Goal: Task Accomplishment & Management: Manage account settings

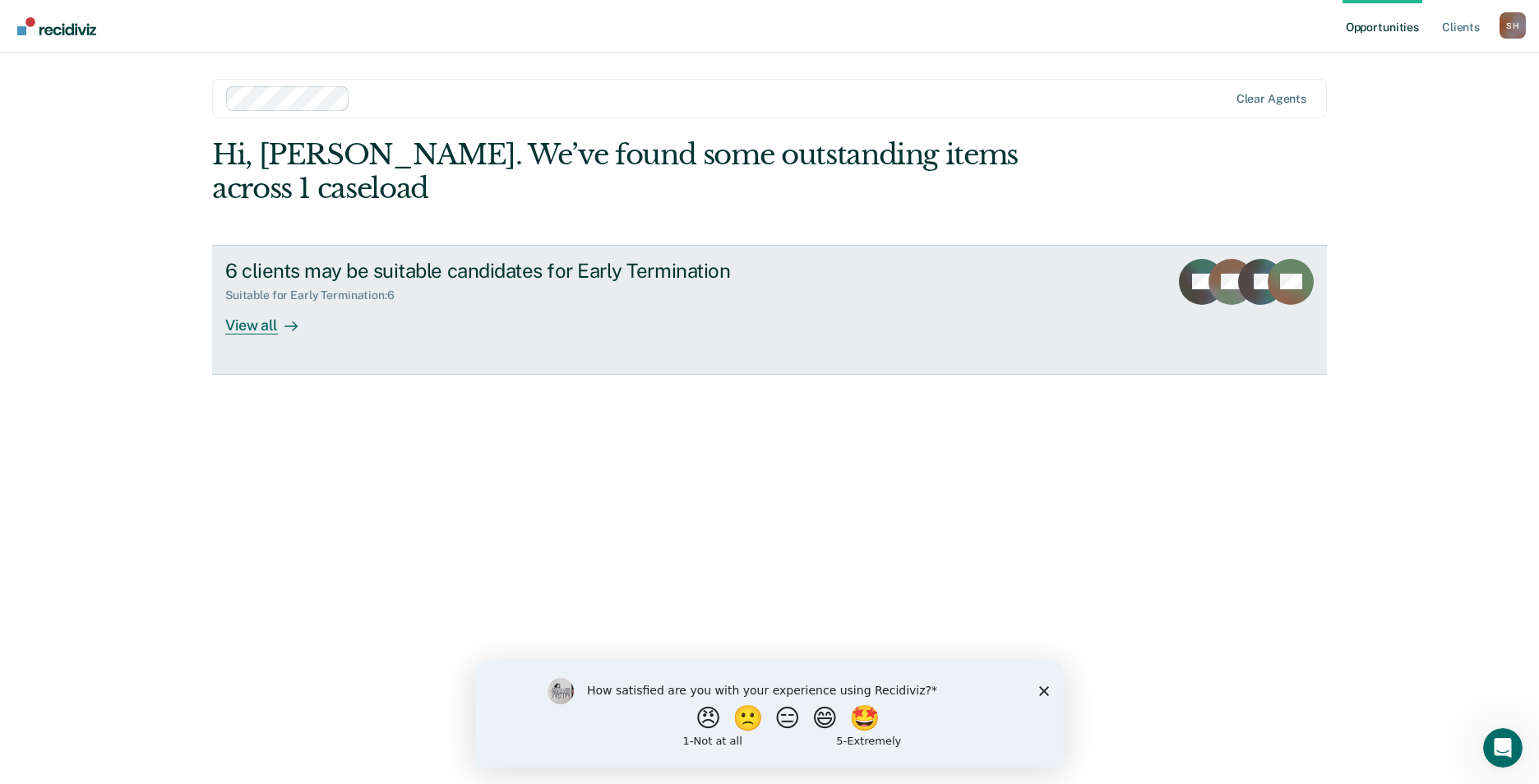
click at [244, 302] on div "View all" at bounding box center [271, 318] width 92 height 32
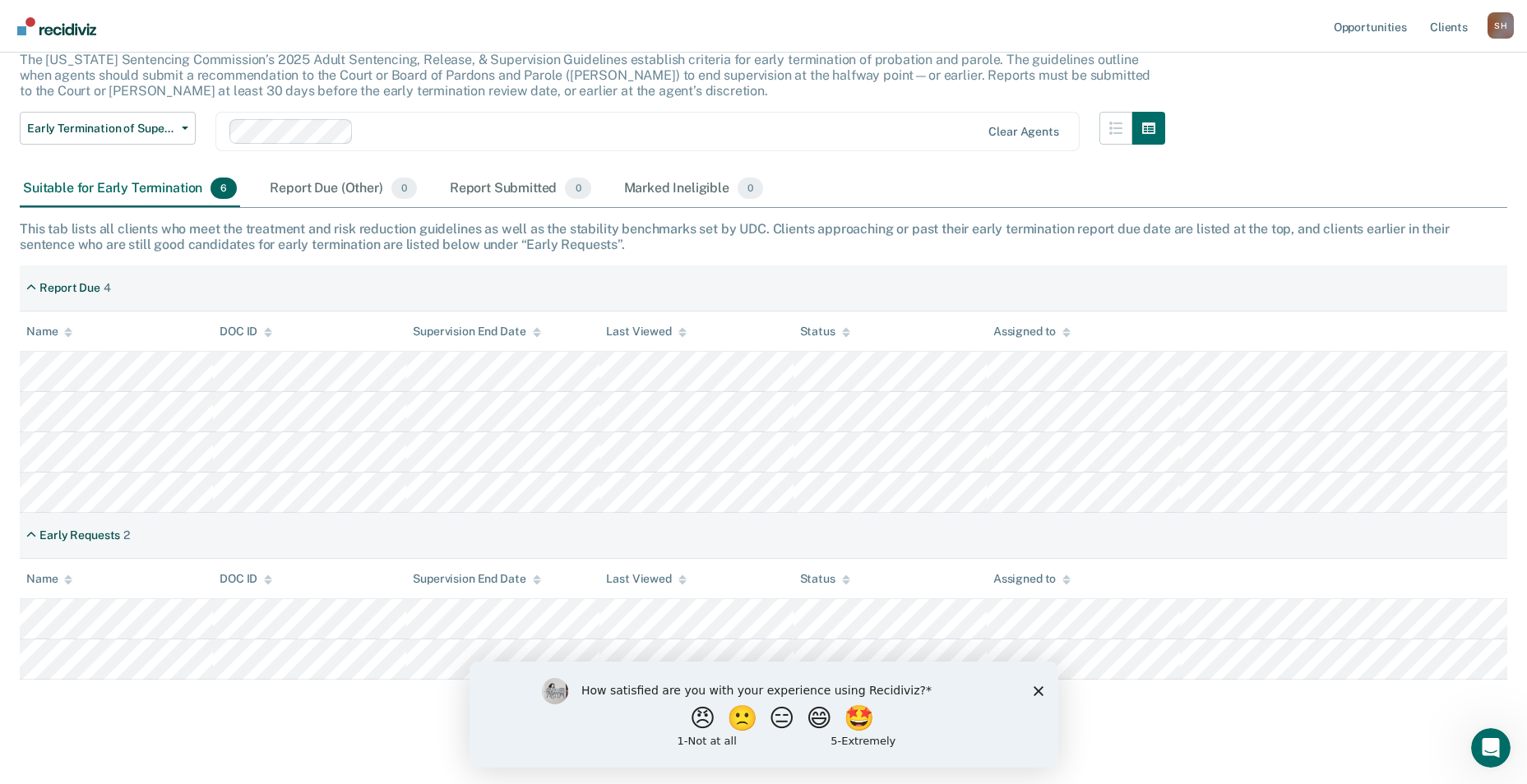
scroll to position [122, 0]
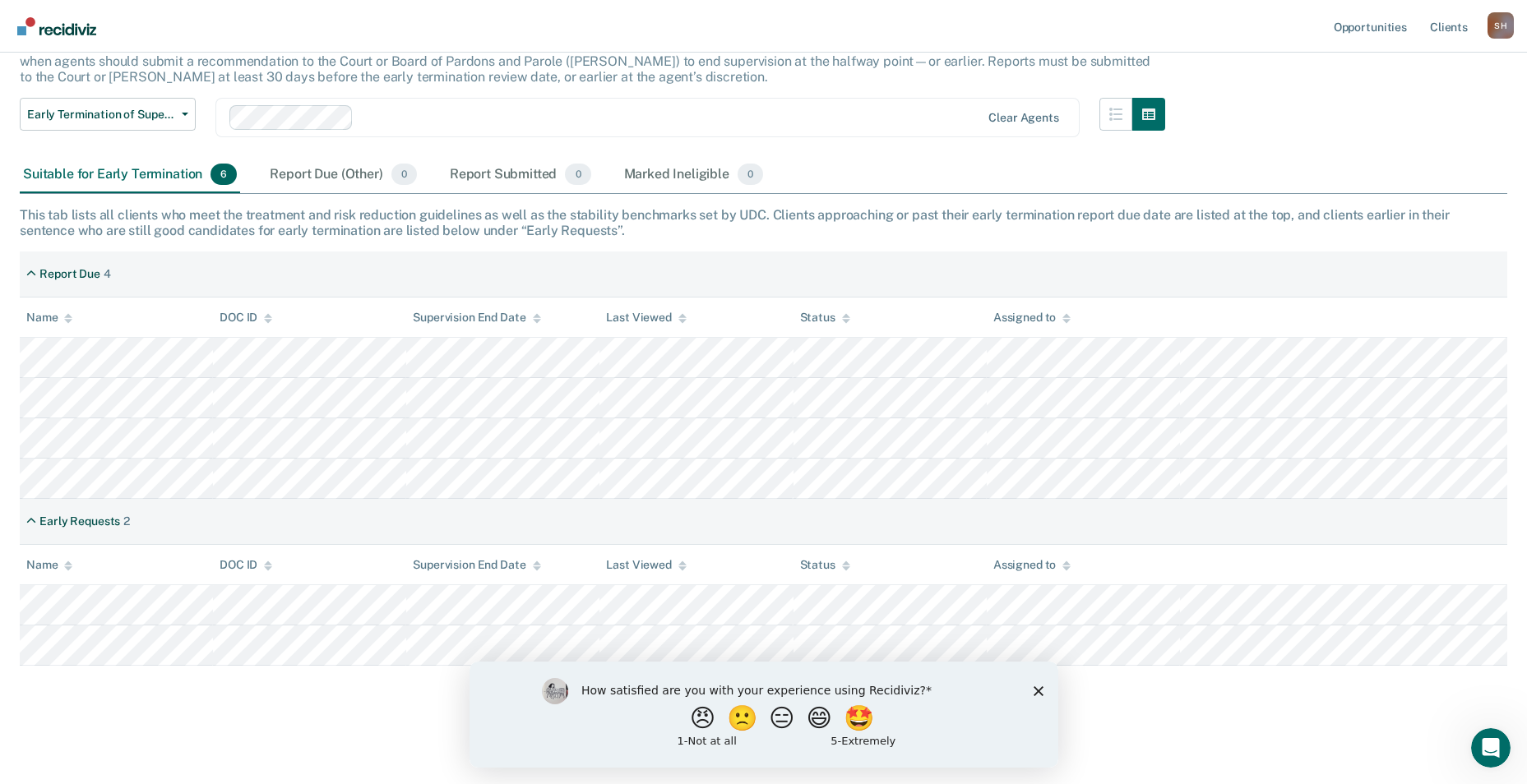
click at [1036, 692] on polygon "Close survey" at bounding box center [1038, 690] width 10 height 10
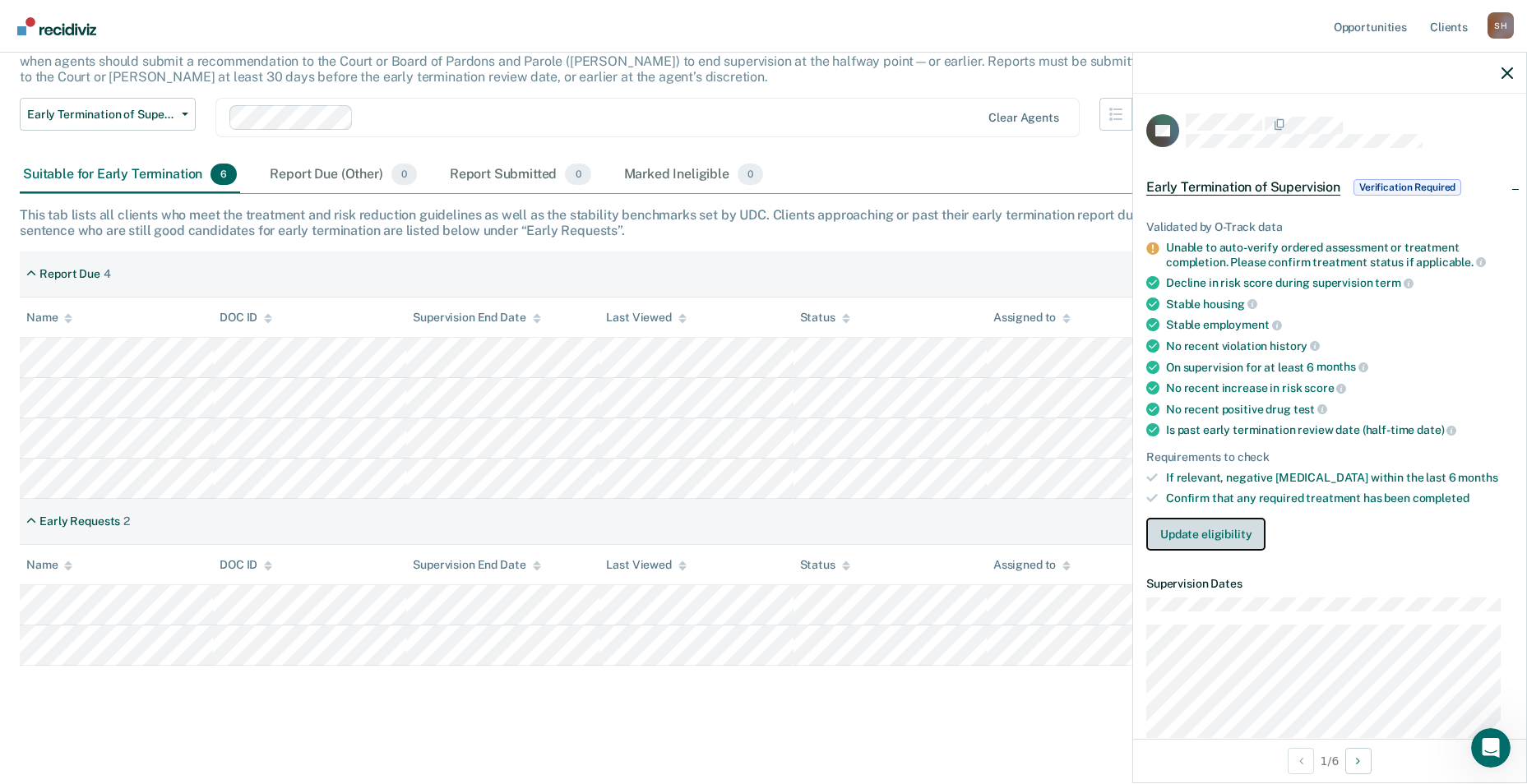
click at [1213, 535] on button "Update eligibility" at bounding box center [1206, 534] width 119 height 33
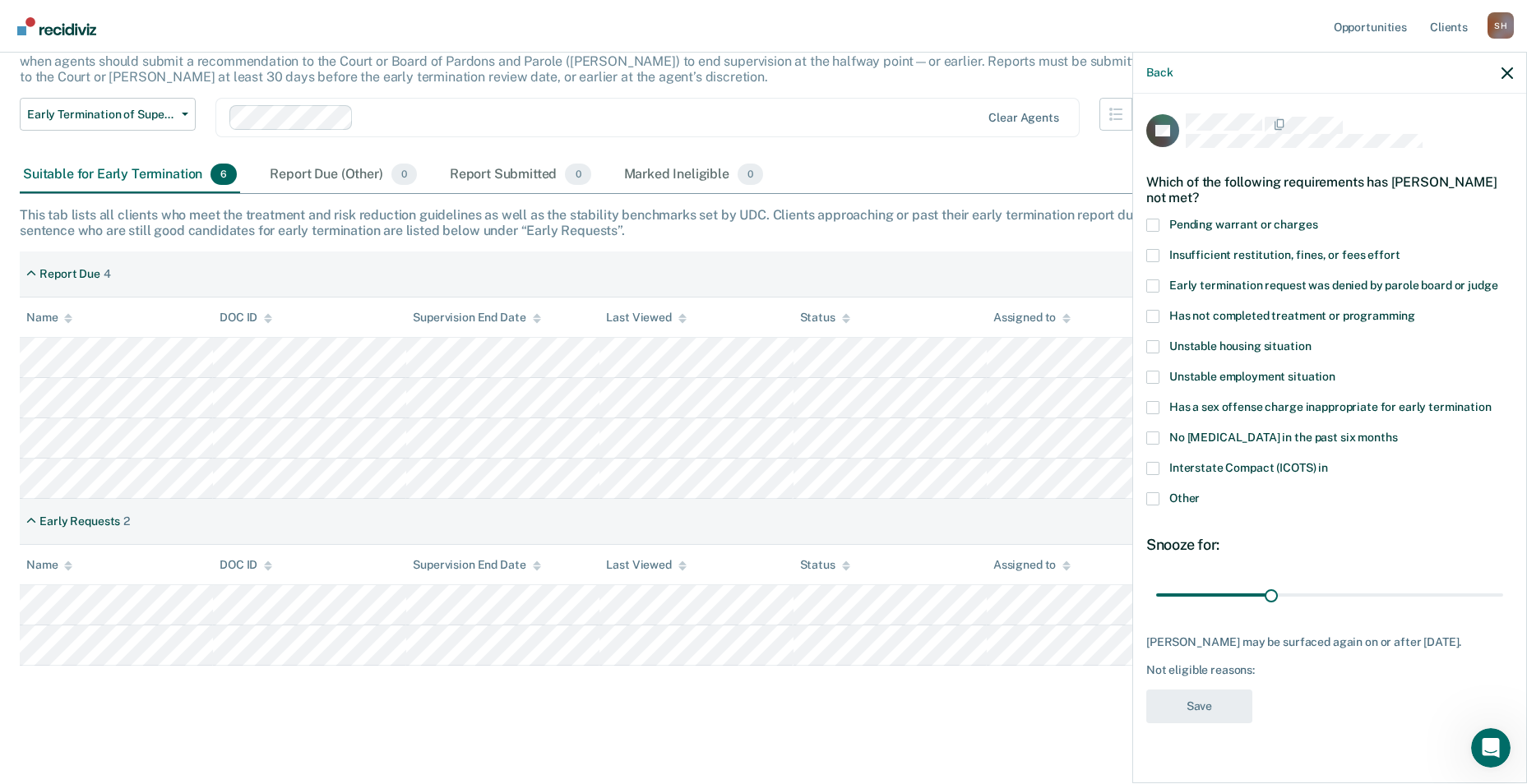
click at [1155, 471] on span at bounding box center [1153, 469] width 13 height 13
click at [1328, 462] on input "Interstate Compact (ICOTS) in" at bounding box center [1328, 462] width 0 height 0
click at [1206, 705] on button "Save" at bounding box center [1199, 706] width 106 height 33
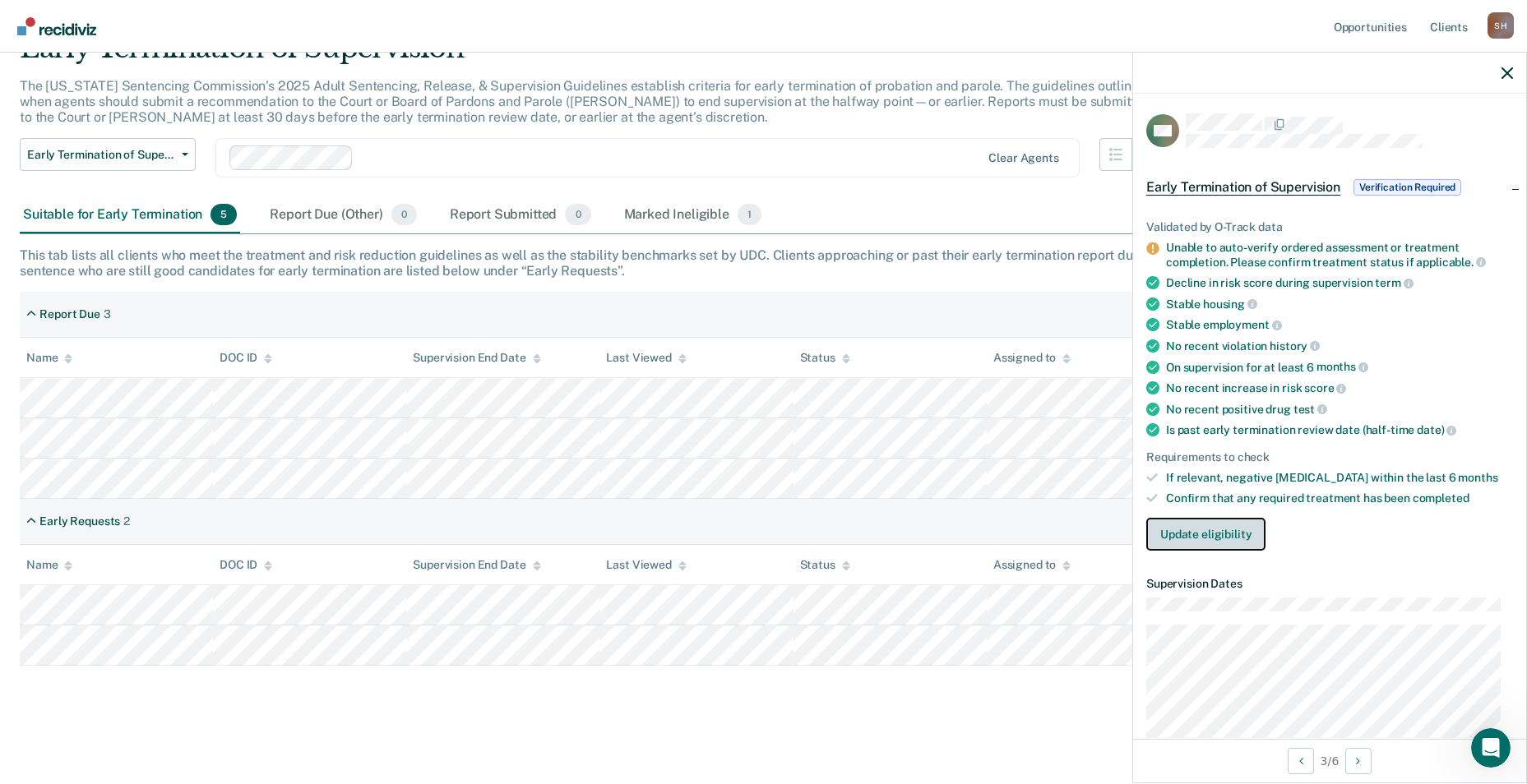
click at [1210, 535] on button "Update eligibility" at bounding box center [1206, 534] width 119 height 33
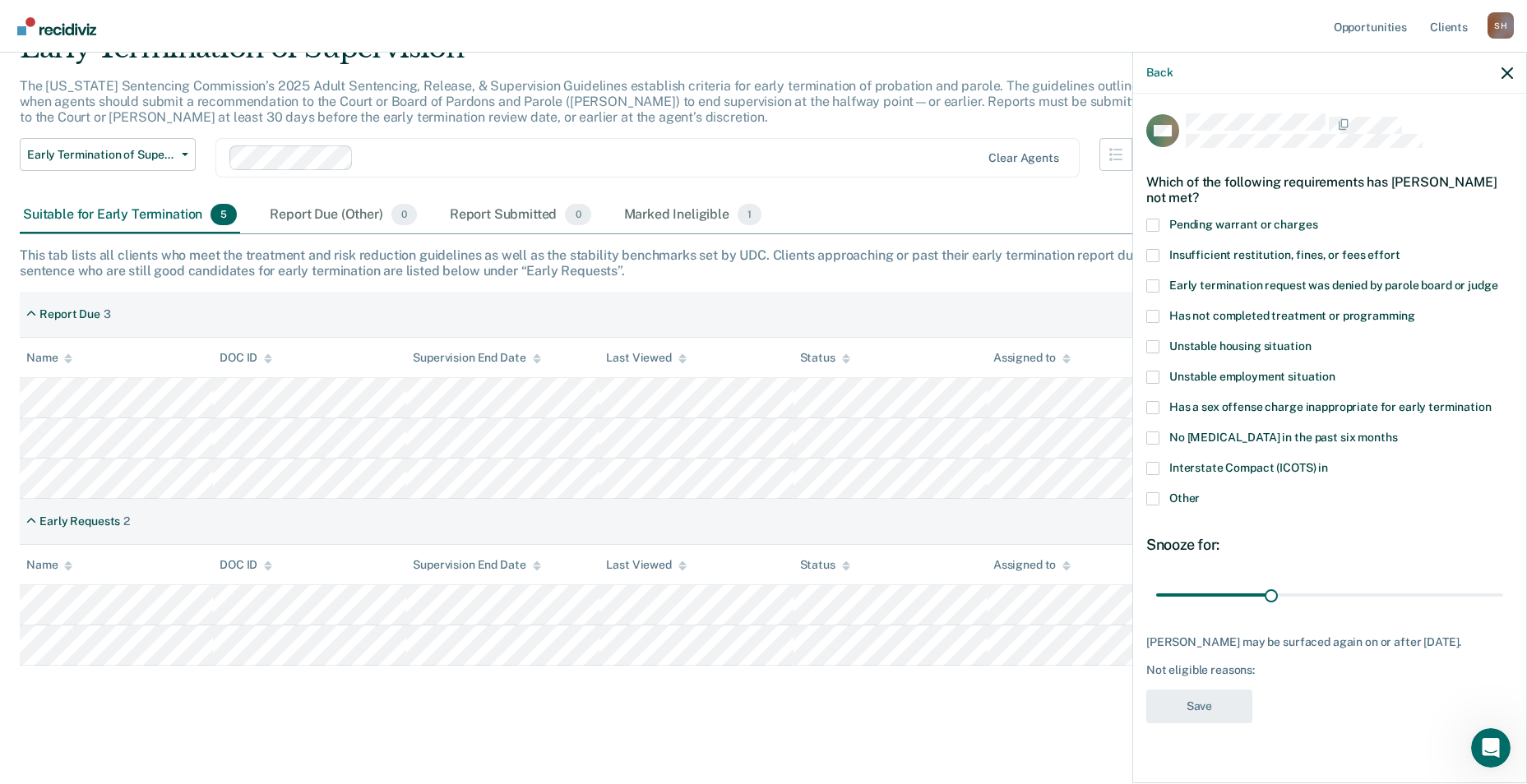
click at [1149, 315] on span at bounding box center [1153, 316] width 13 height 13
click at [1416, 310] on input "Has not completed treatment or programming" at bounding box center [1416, 310] width 0 height 0
click at [1217, 715] on button "Save" at bounding box center [1199, 706] width 106 height 33
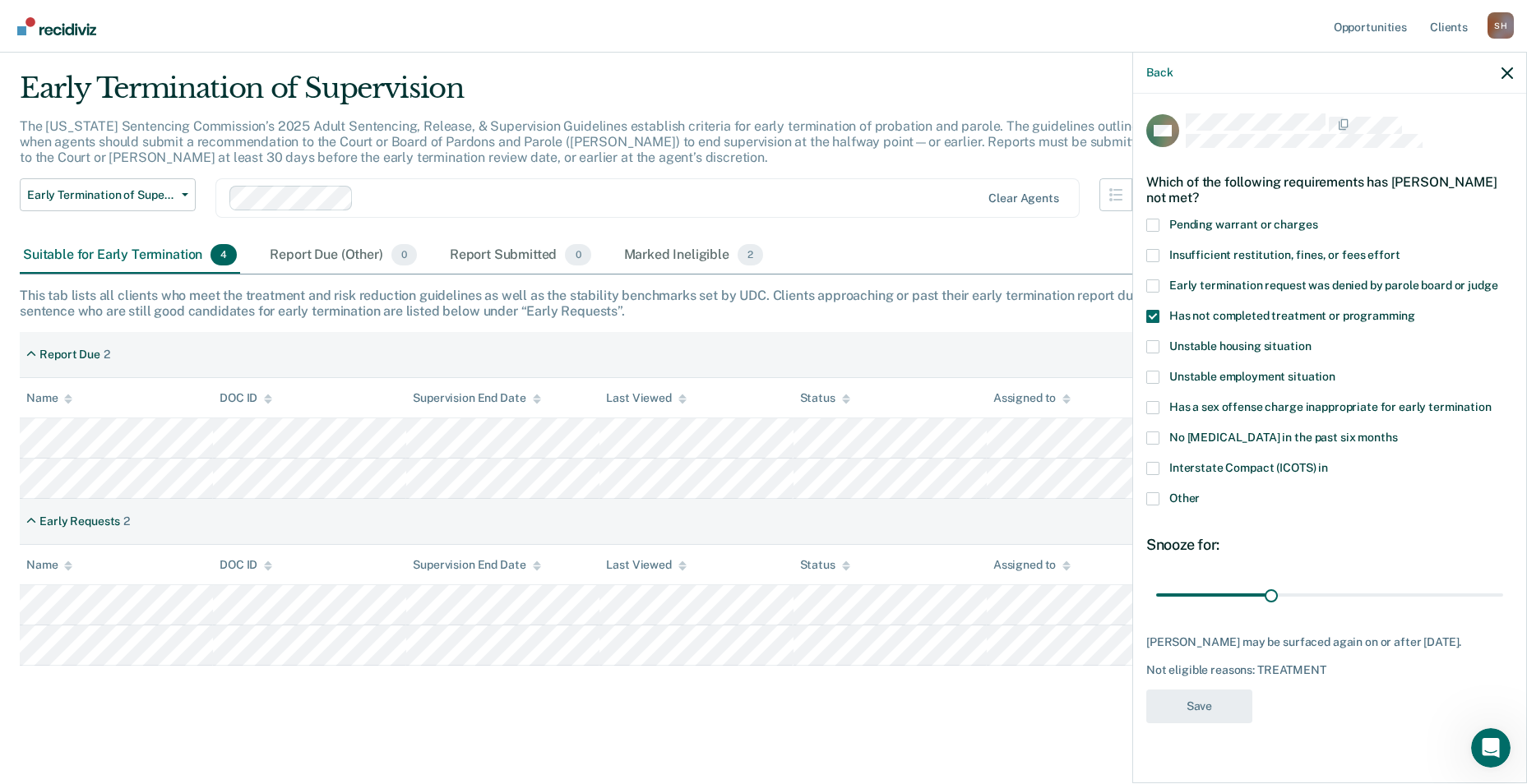
scroll to position [42, 0]
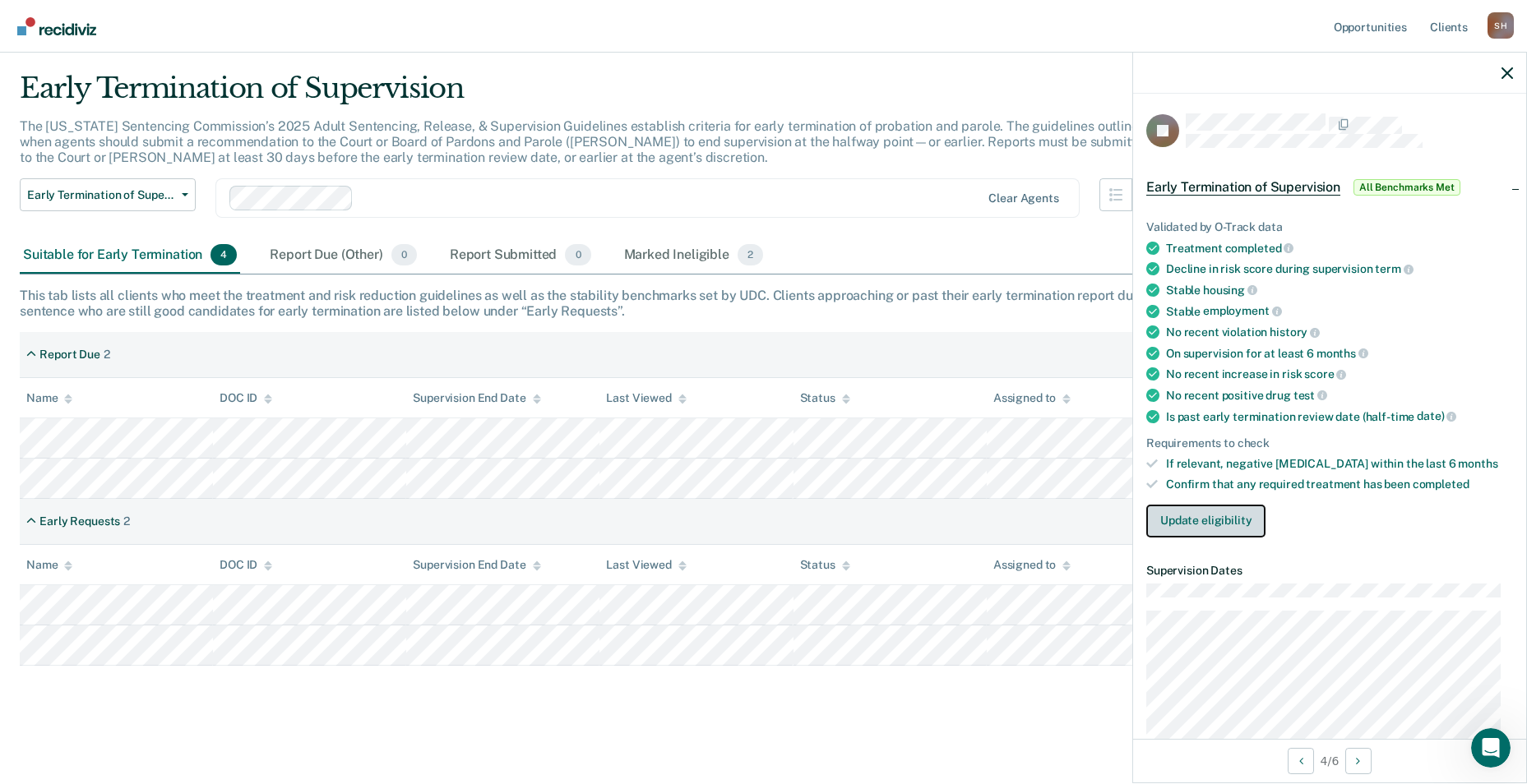
click at [1194, 521] on button "Update eligibility" at bounding box center [1206, 520] width 119 height 33
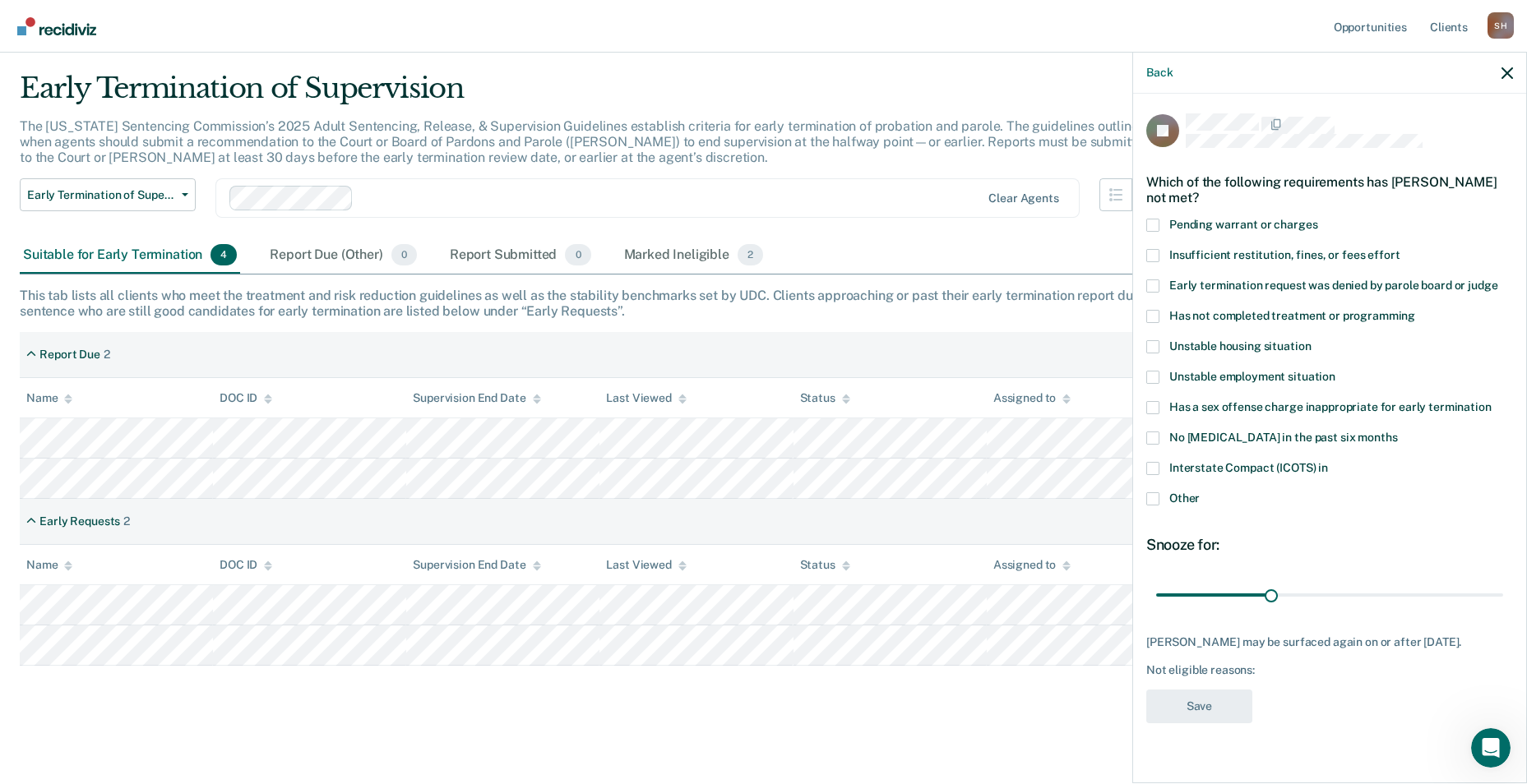
click at [1151, 470] on span at bounding box center [1153, 469] width 13 height 13
click at [1328, 462] on input "Interstate Compact (ICOTS) in" at bounding box center [1328, 462] width 0 height 0
click at [1206, 705] on button "Save" at bounding box center [1199, 706] width 106 height 33
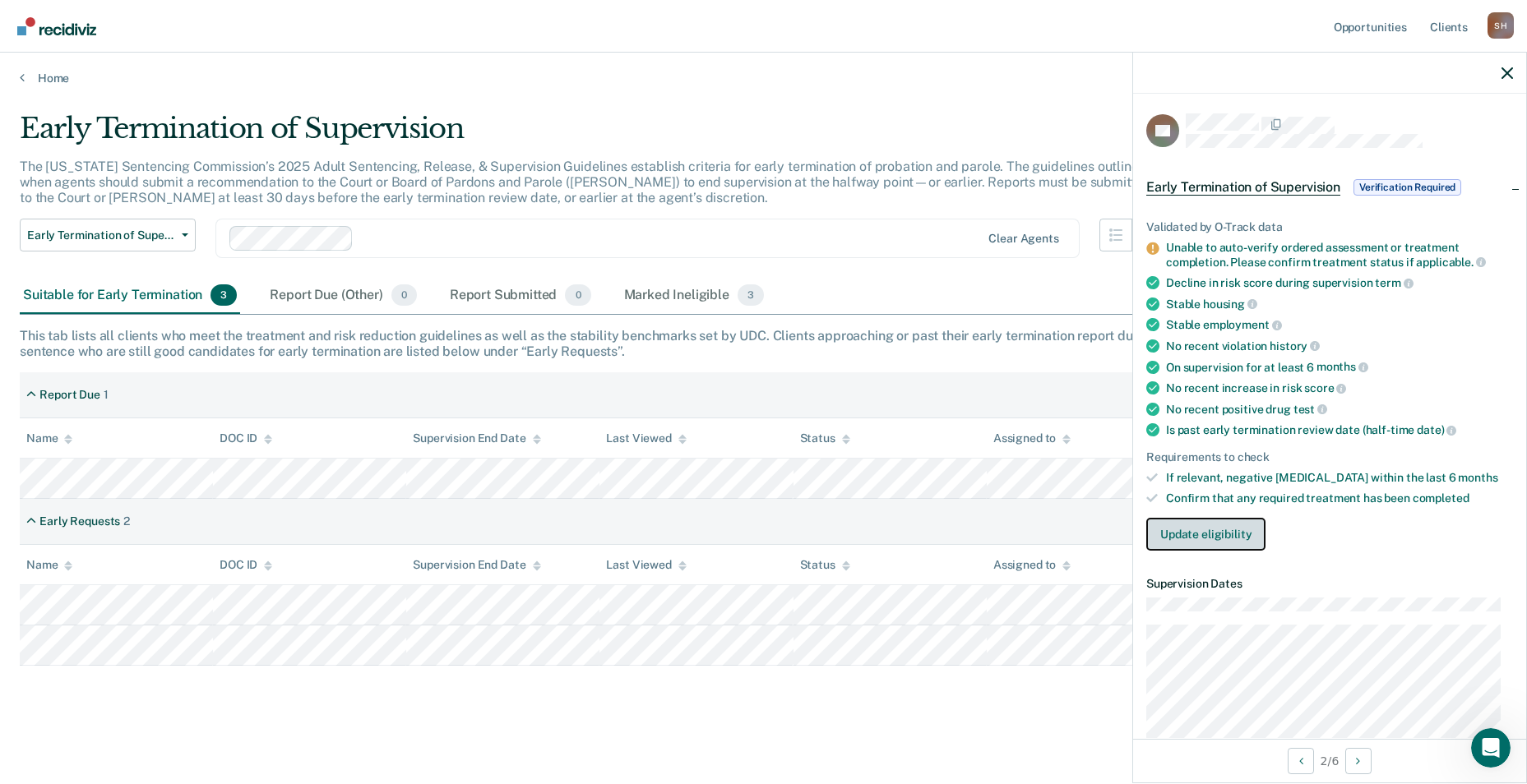
click at [1196, 535] on button "Update eligibility" at bounding box center [1206, 534] width 119 height 33
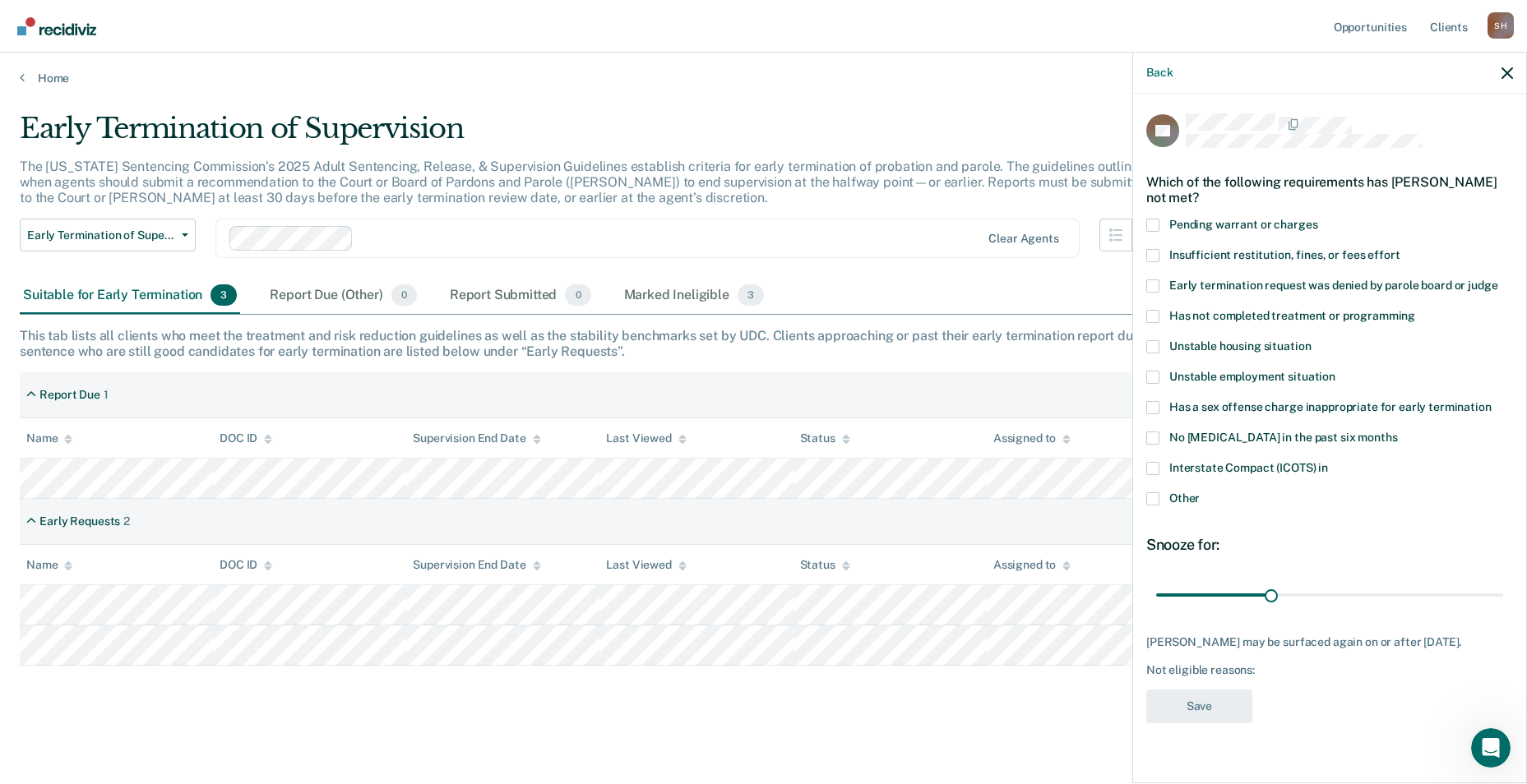
click at [1149, 311] on span at bounding box center [1153, 316] width 13 height 13
click at [1416, 310] on input "Has not completed treatment or programming" at bounding box center [1416, 310] width 0 height 0
click at [1211, 713] on button "Save" at bounding box center [1199, 706] width 106 height 33
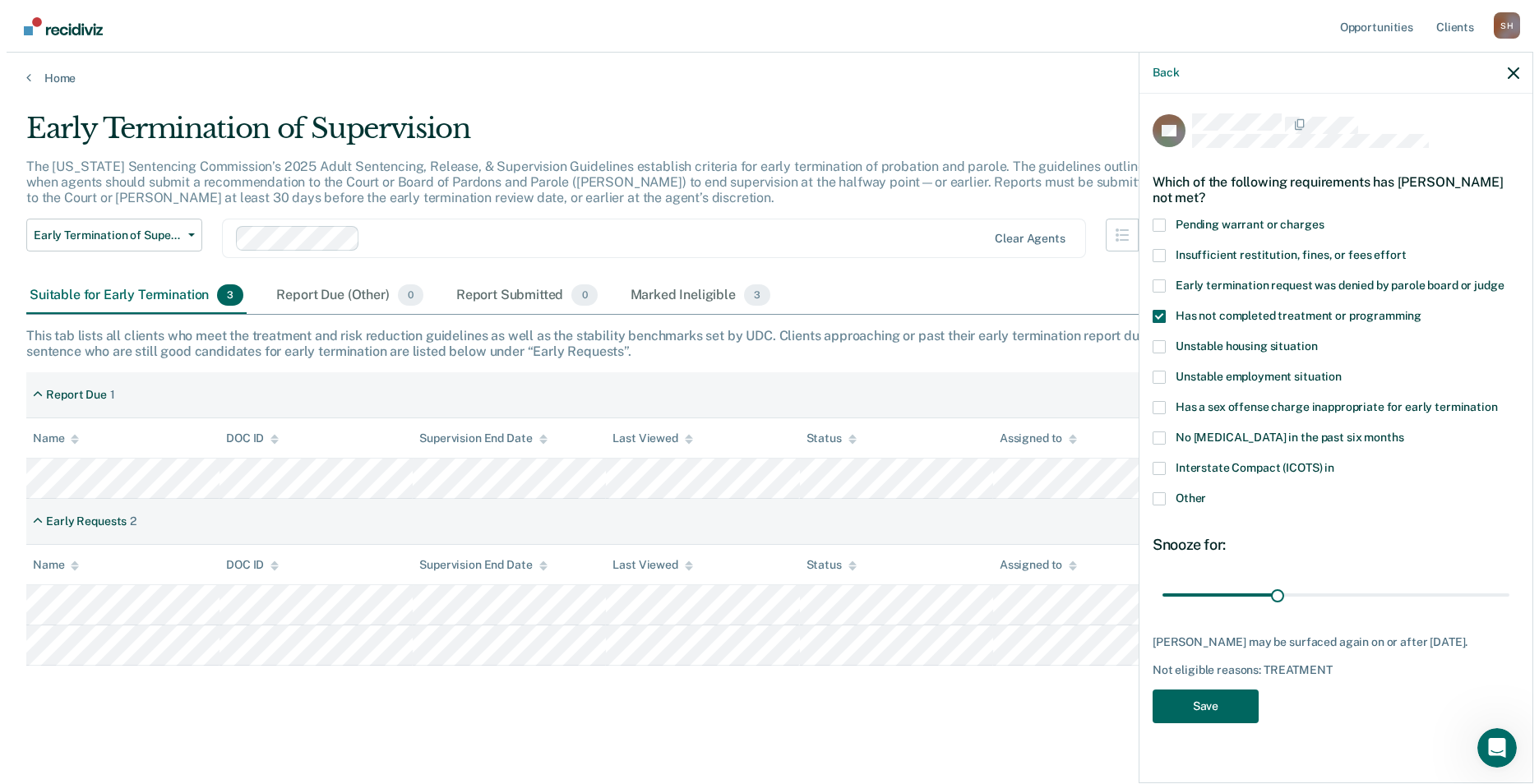
scroll to position [0, 0]
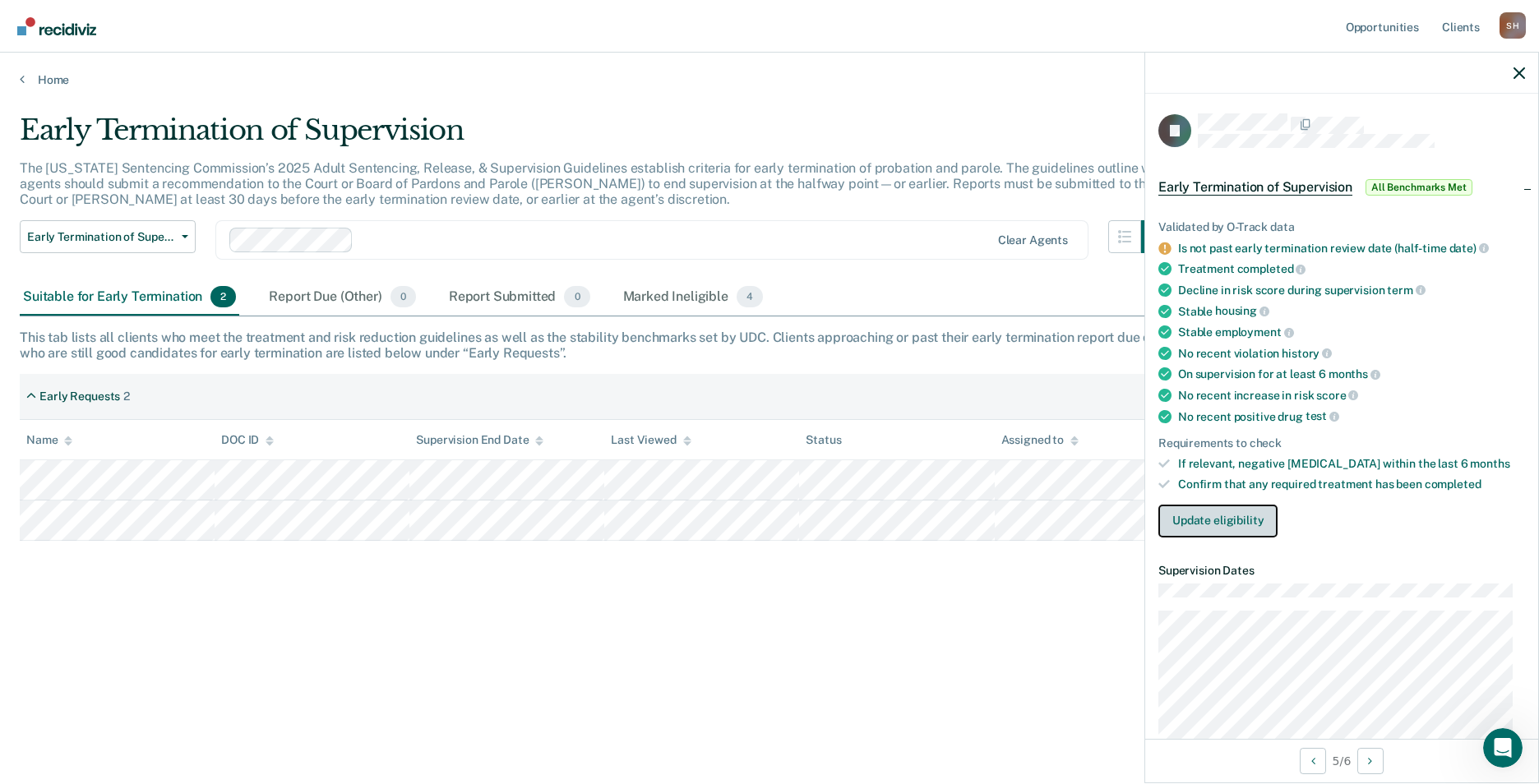
click at [1217, 530] on button "Update eligibility" at bounding box center [1218, 520] width 119 height 33
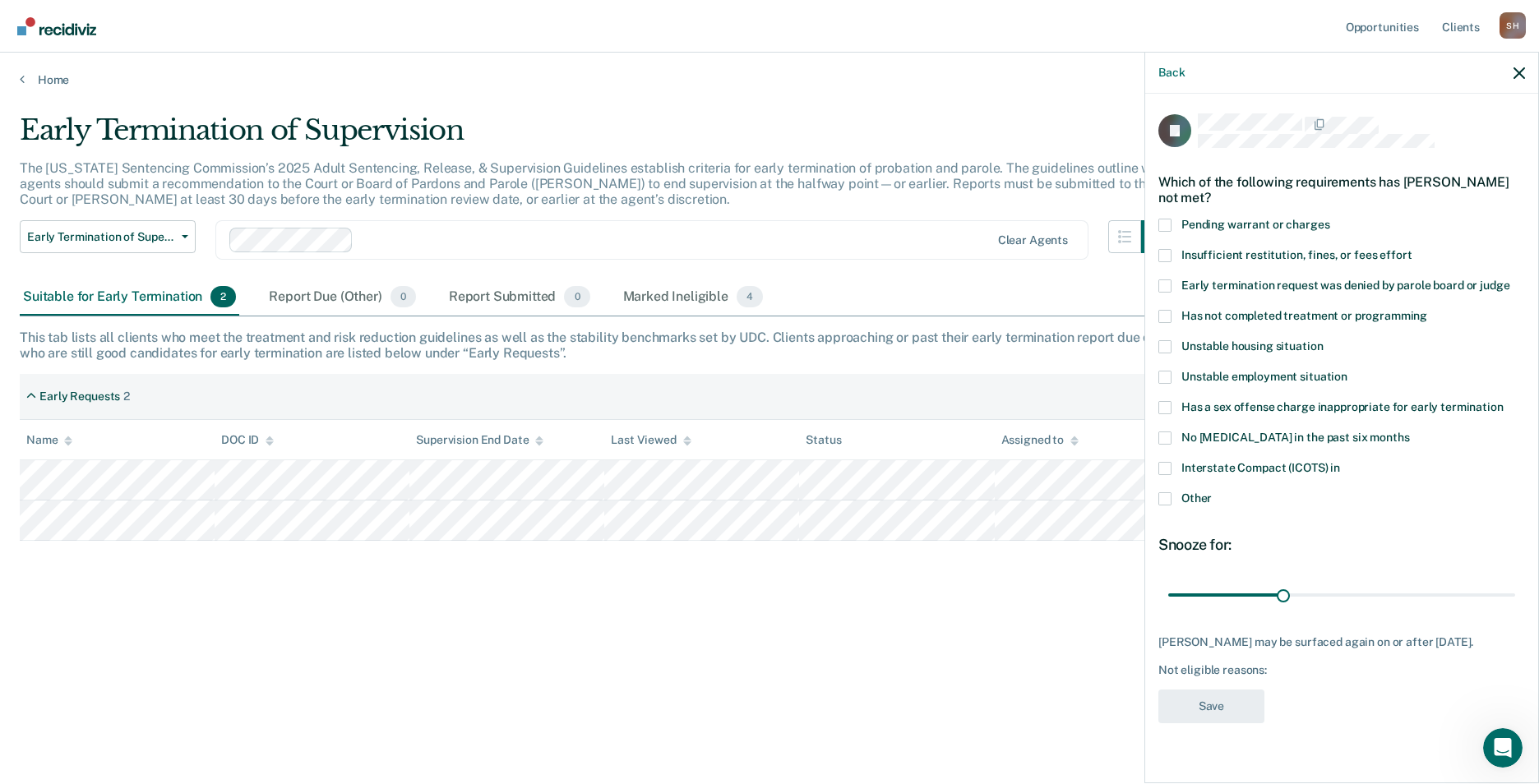
click at [1169, 500] on span at bounding box center [1165, 499] width 13 height 13
click at [1212, 492] on input "Other" at bounding box center [1212, 492] width 0 height 0
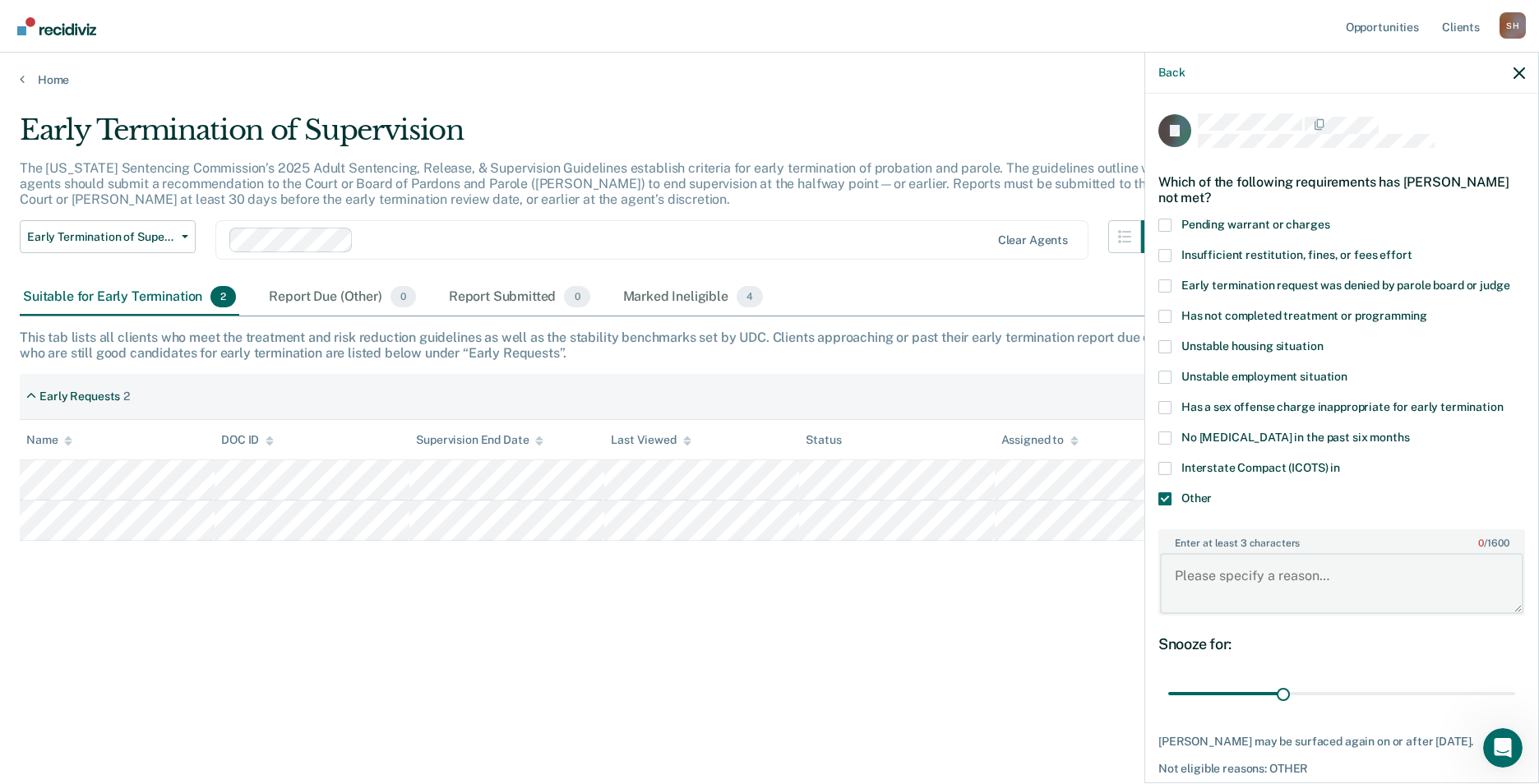
click at [1234, 595] on textarea "Enter at least 3 characters 0 / 1600" at bounding box center [1341, 583] width 363 height 61
click at [1360, 592] on textarea "Has not met required time." at bounding box center [1341, 583] width 363 height 61
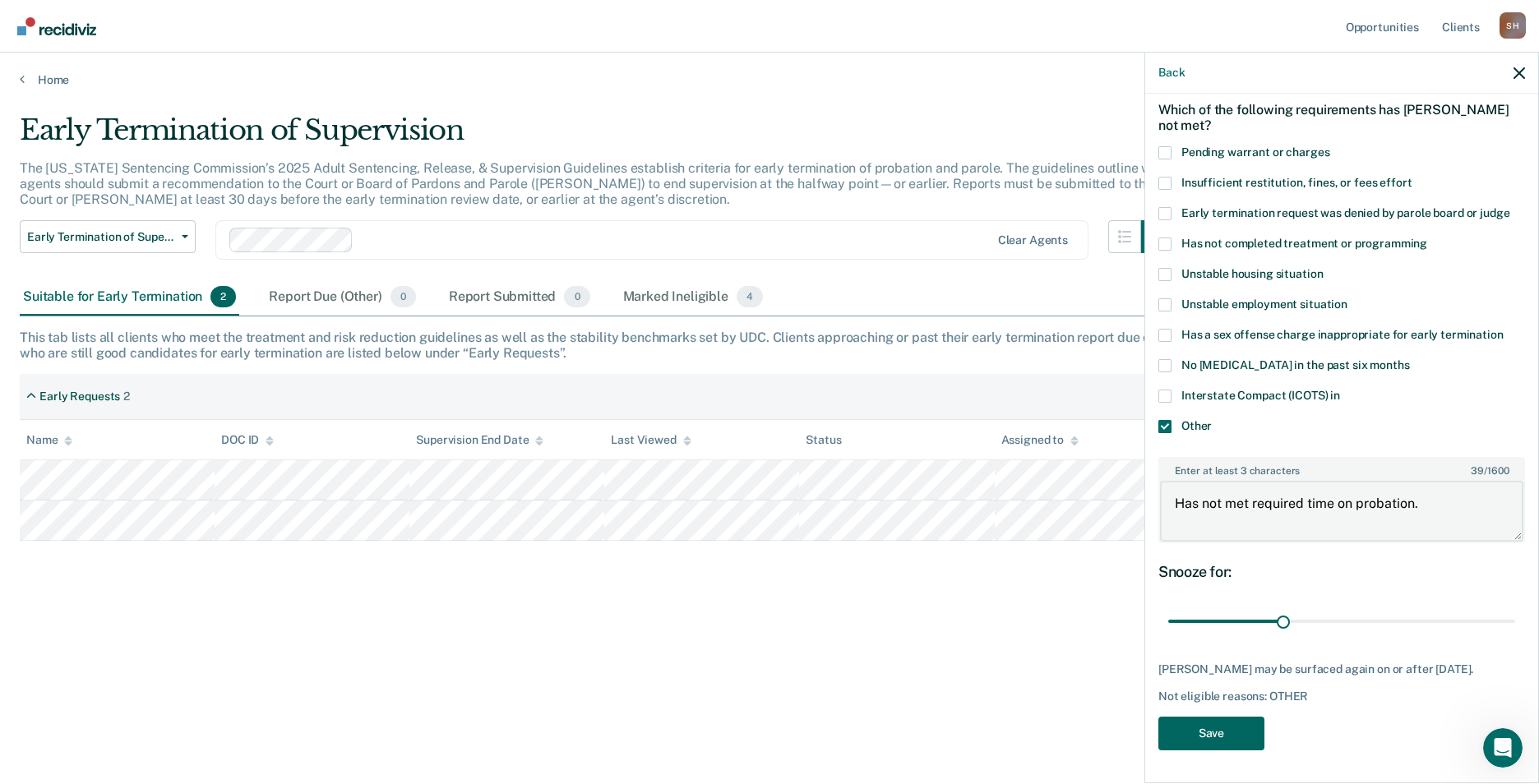
type textarea "Has not met required time on probation."
click at [1207, 740] on button "Save" at bounding box center [1211, 734] width 106 height 33
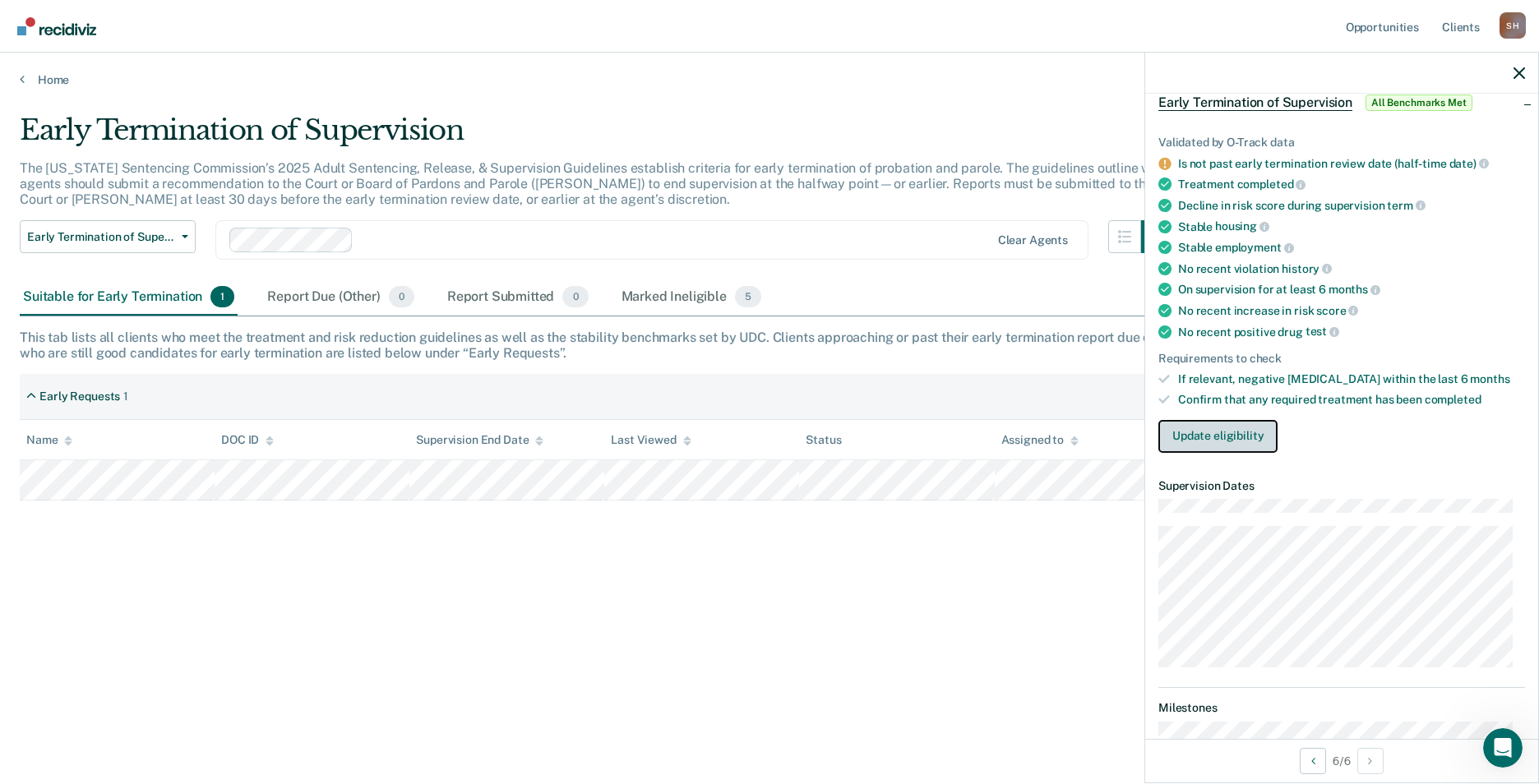
click at [1210, 433] on button "Update eligibility" at bounding box center [1218, 436] width 119 height 33
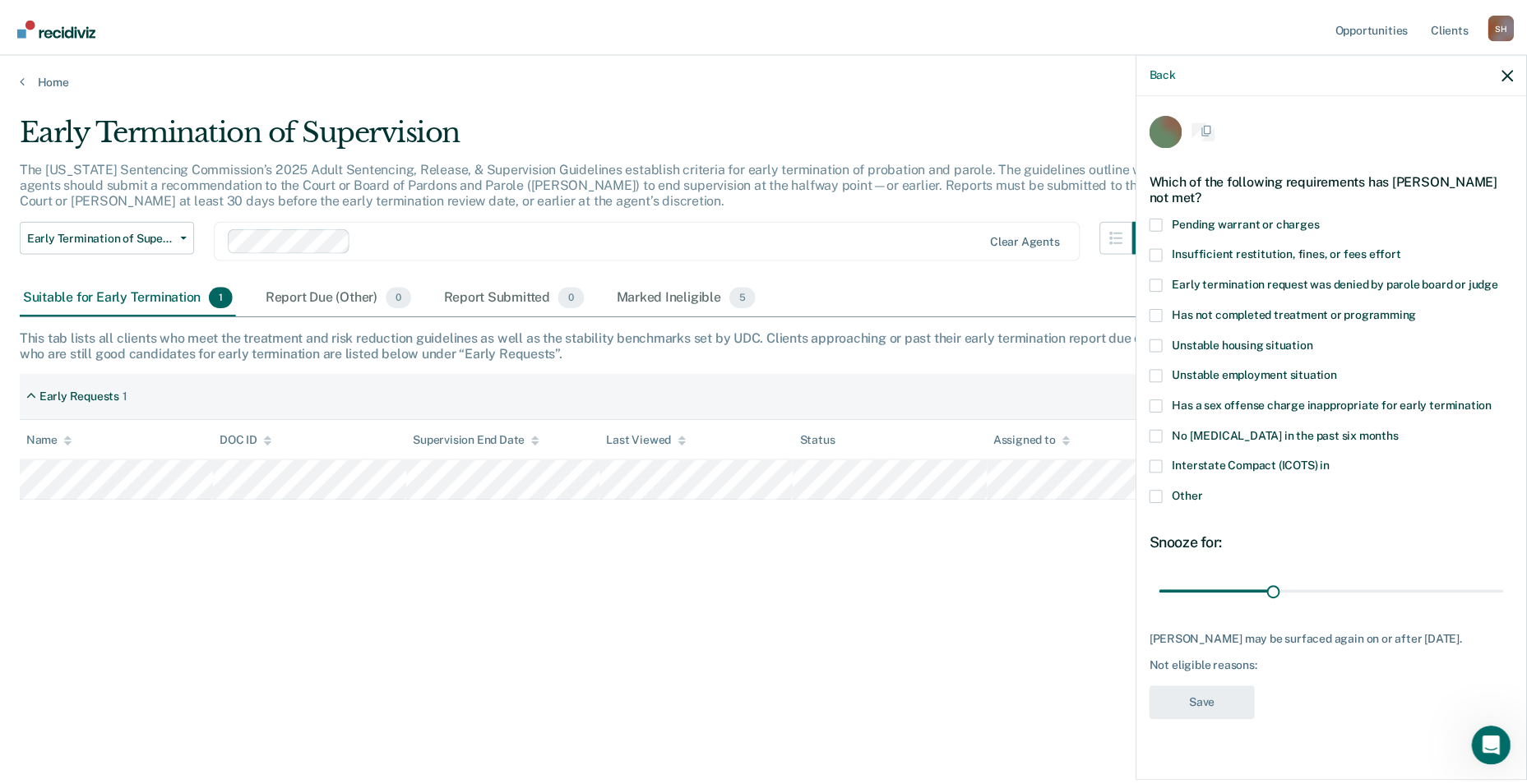
scroll to position [0, 0]
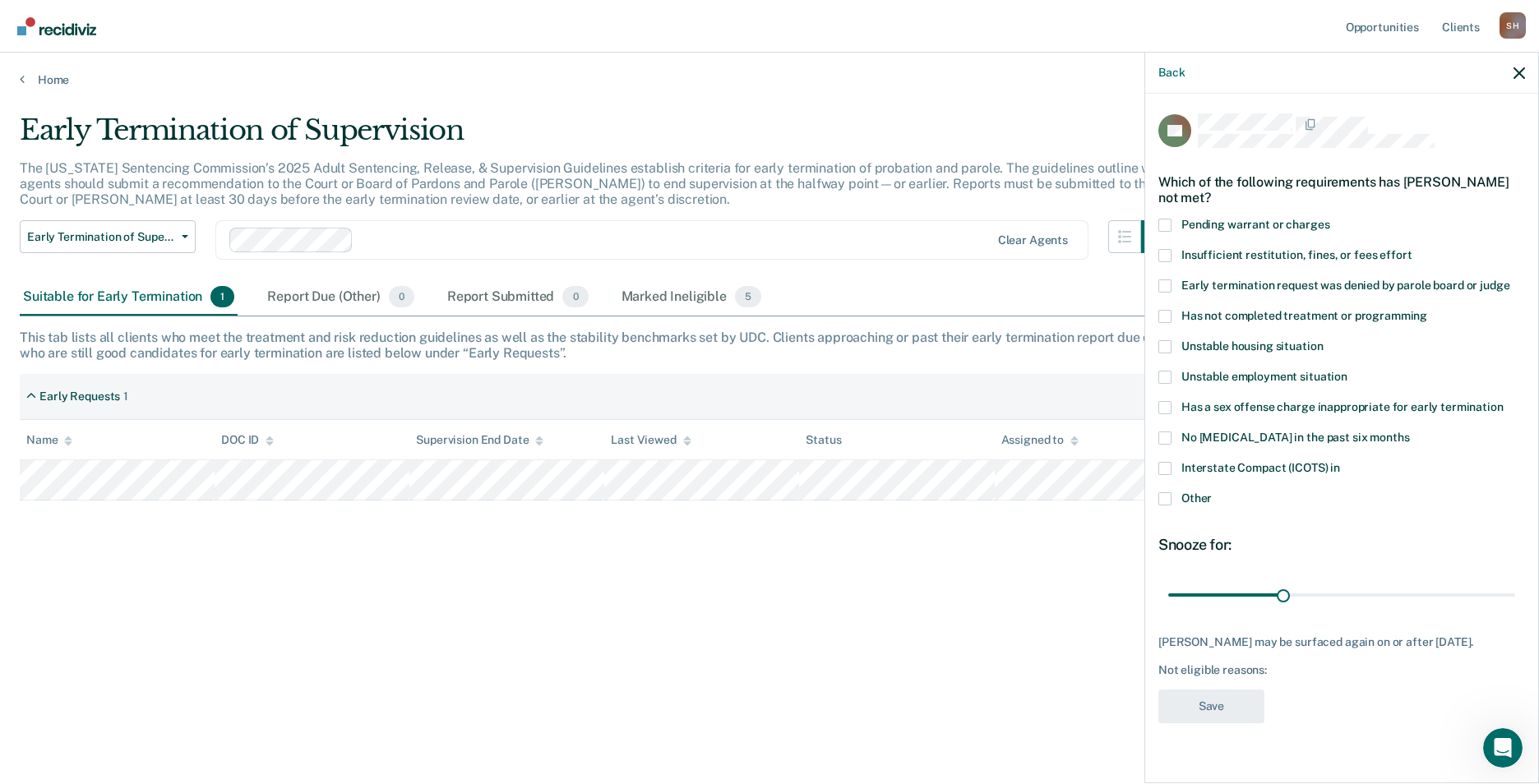
click at [1162, 466] on span at bounding box center [1165, 469] width 13 height 13
click at [1340, 462] on input "Interstate Compact (ICOTS) in" at bounding box center [1340, 462] width 0 height 0
click at [1209, 710] on button "Save" at bounding box center [1211, 706] width 106 height 33
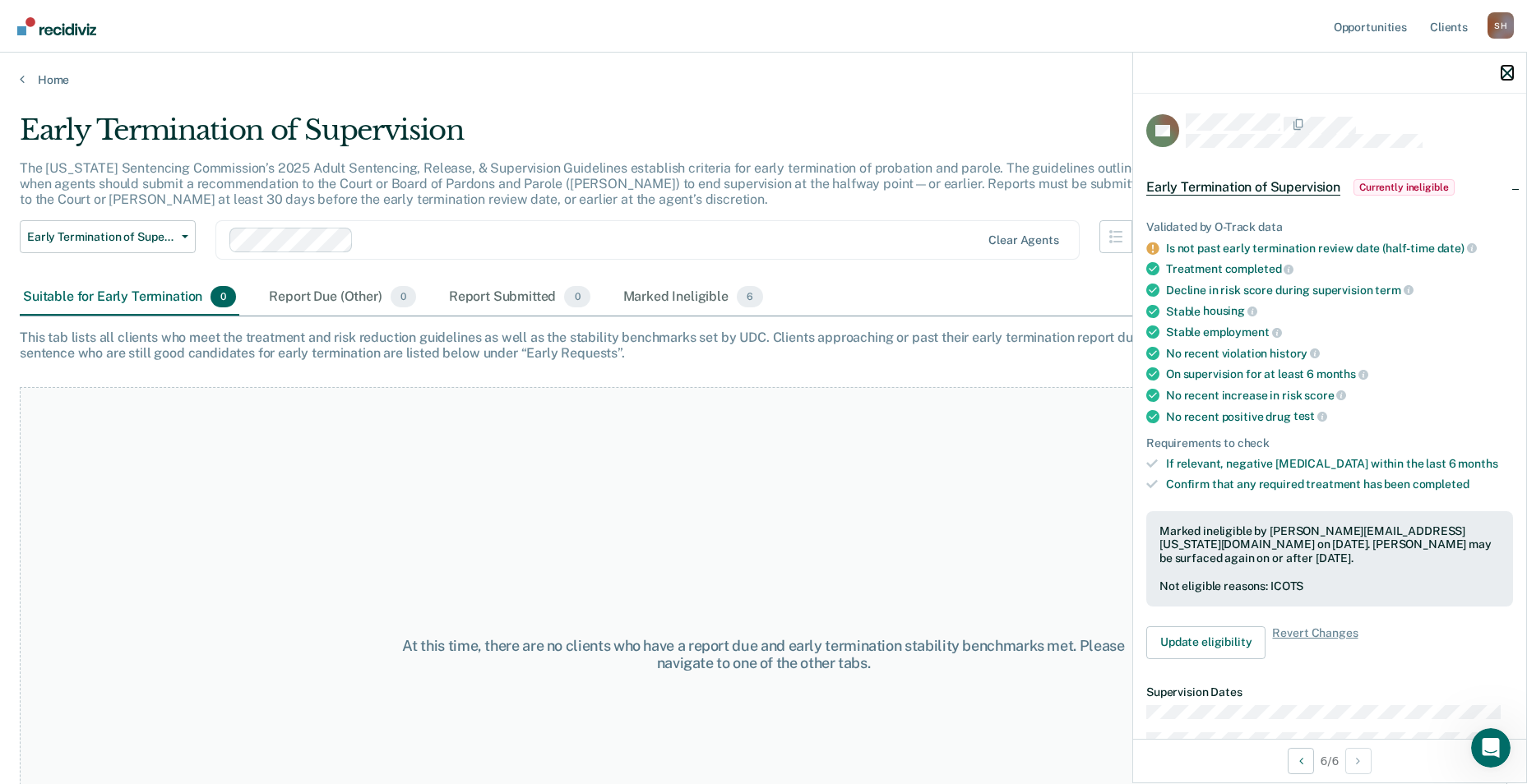
click at [1508, 73] on icon "button" at bounding box center [1508, 74] width 12 height 12
